Goal: Information Seeking & Learning: Find specific fact

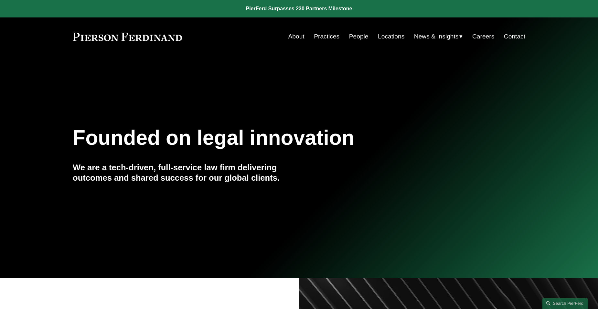
click at [351, 32] on link "People" at bounding box center [358, 36] width 19 height 12
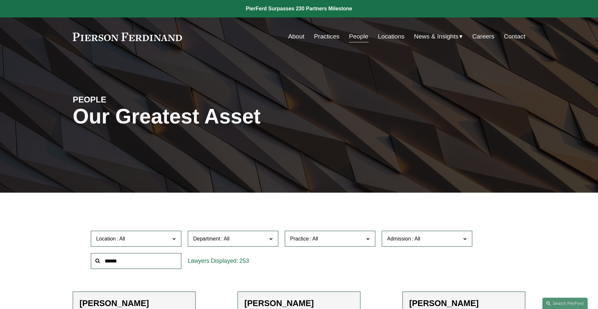
click at [146, 263] on input "text" at bounding box center [136, 261] width 91 height 16
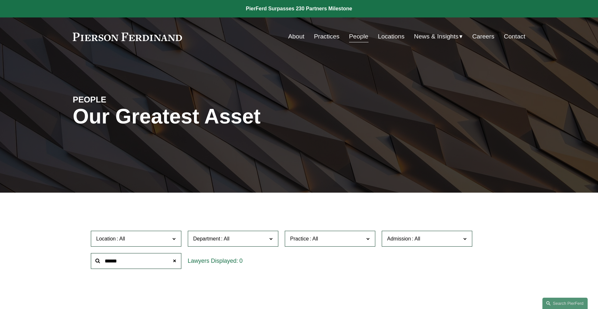
type input "******"
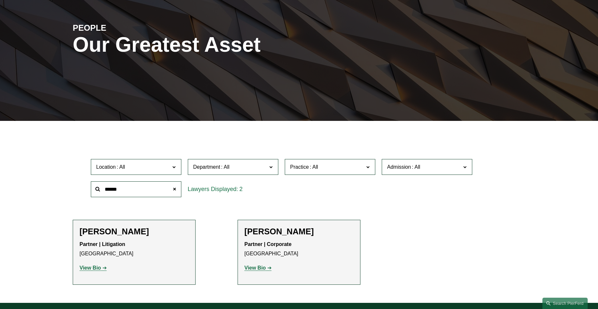
scroll to position [162, 0]
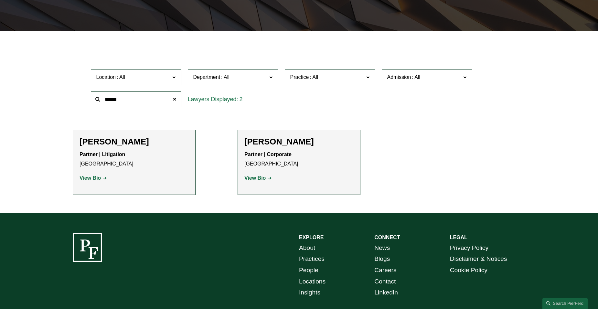
click at [254, 177] on strong "View Bio" at bounding box center [254, 177] width 21 height 5
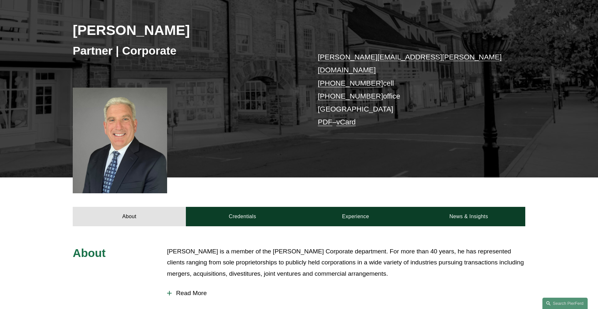
scroll to position [97, 0]
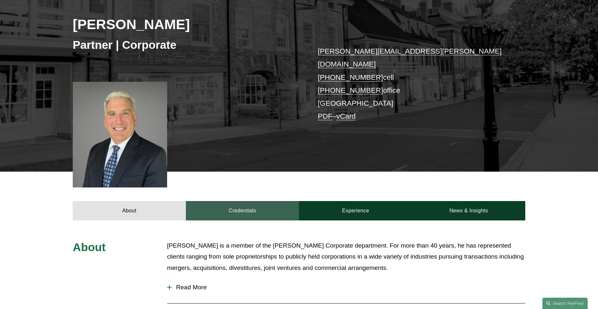
click at [259, 201] on link "Credentials" at bounding box center [242, 210] width 113 height 19
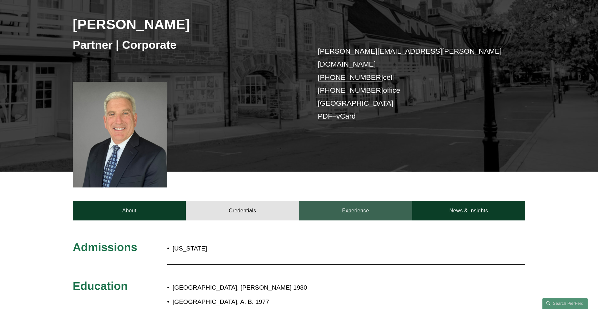
click at [348, 201] on link "Experience" at bounding box center [355, 210] width 113 height 19
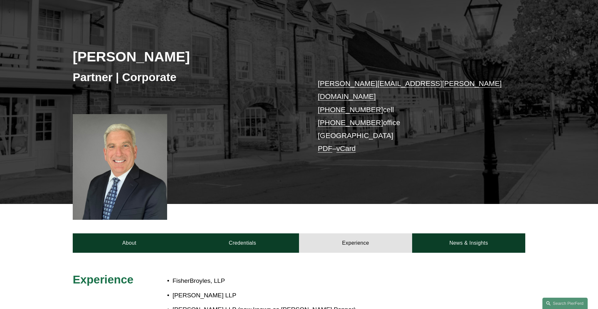
scroll to position [0, 0]
